Goal: Find specific page/section: Find specific page/section

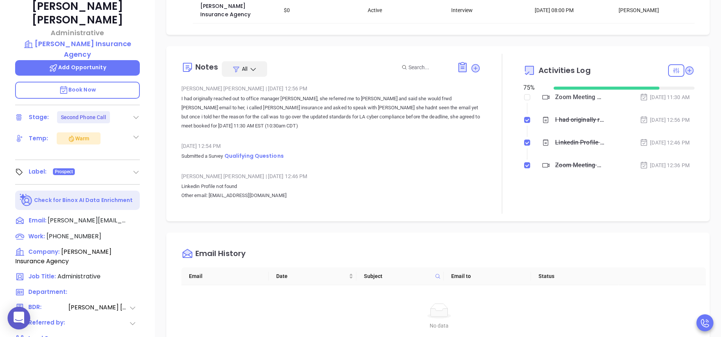
scroll to position [219, 0]
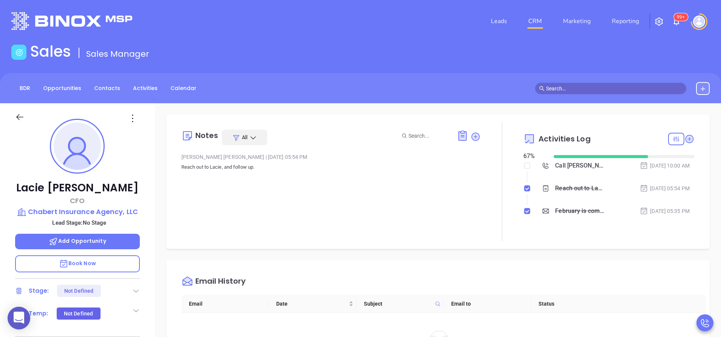
scroll to position [154, 0]
click at [523, 135] on div "Activities Log 67 % Call Lacie to follow up - [PERSON_NAME] [DATE] 10:00 AM Rea…" at bounding box center [608, 181] width 171 height 119
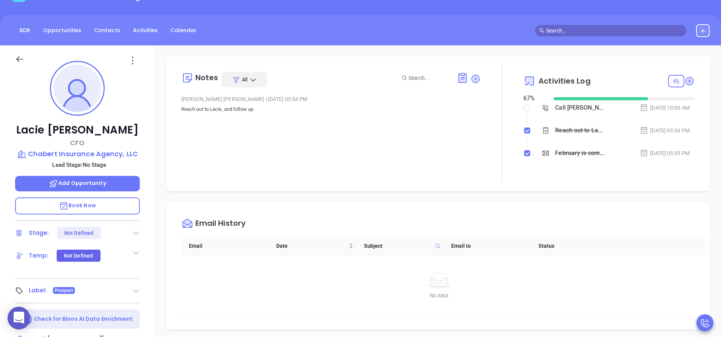
scroll to position [35, 0]
